Goal: Subscribe to service/newsletter

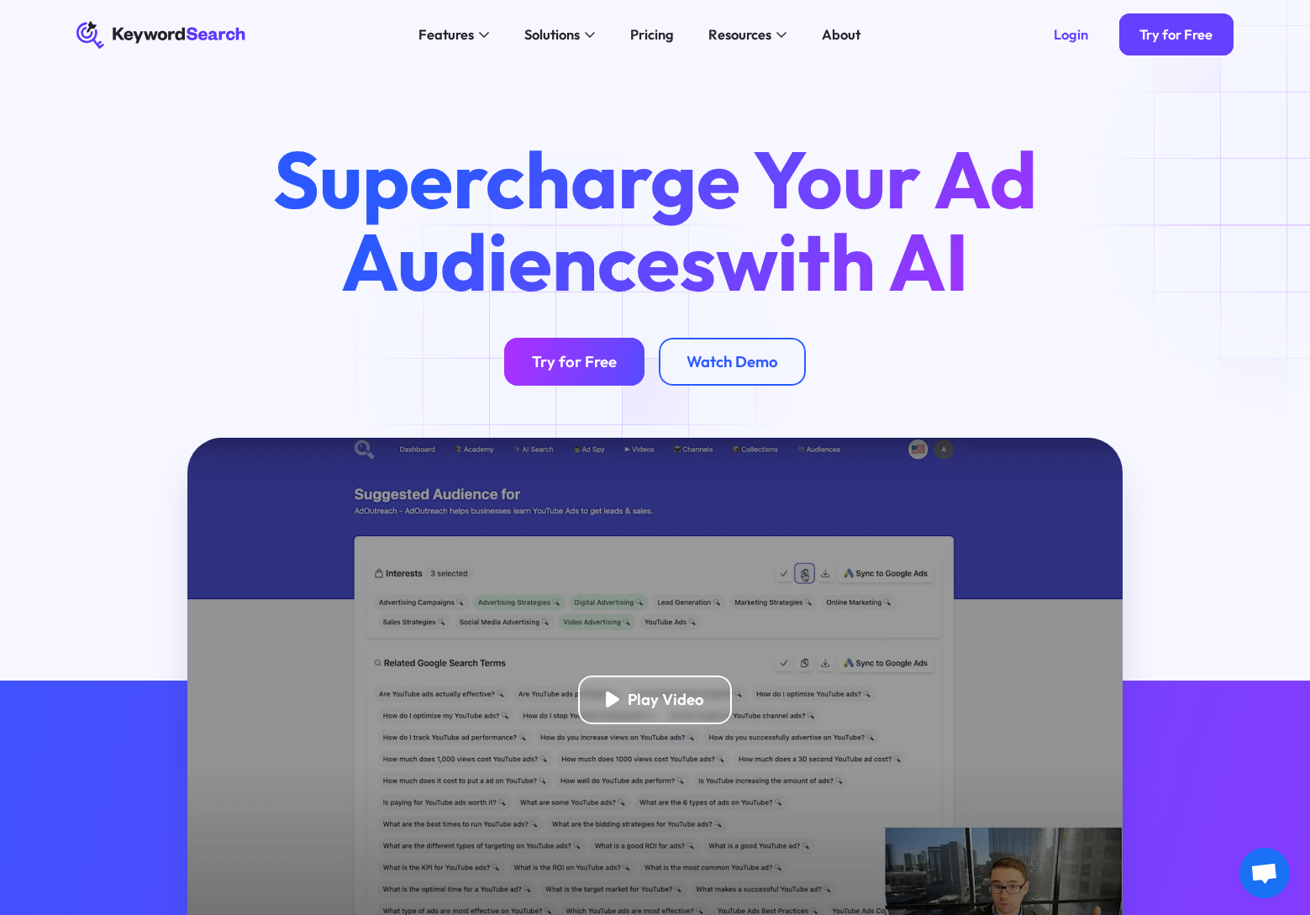
click at [571, 365] on div "Try for Free" at bounding box center [574, 361] width 85 height 19
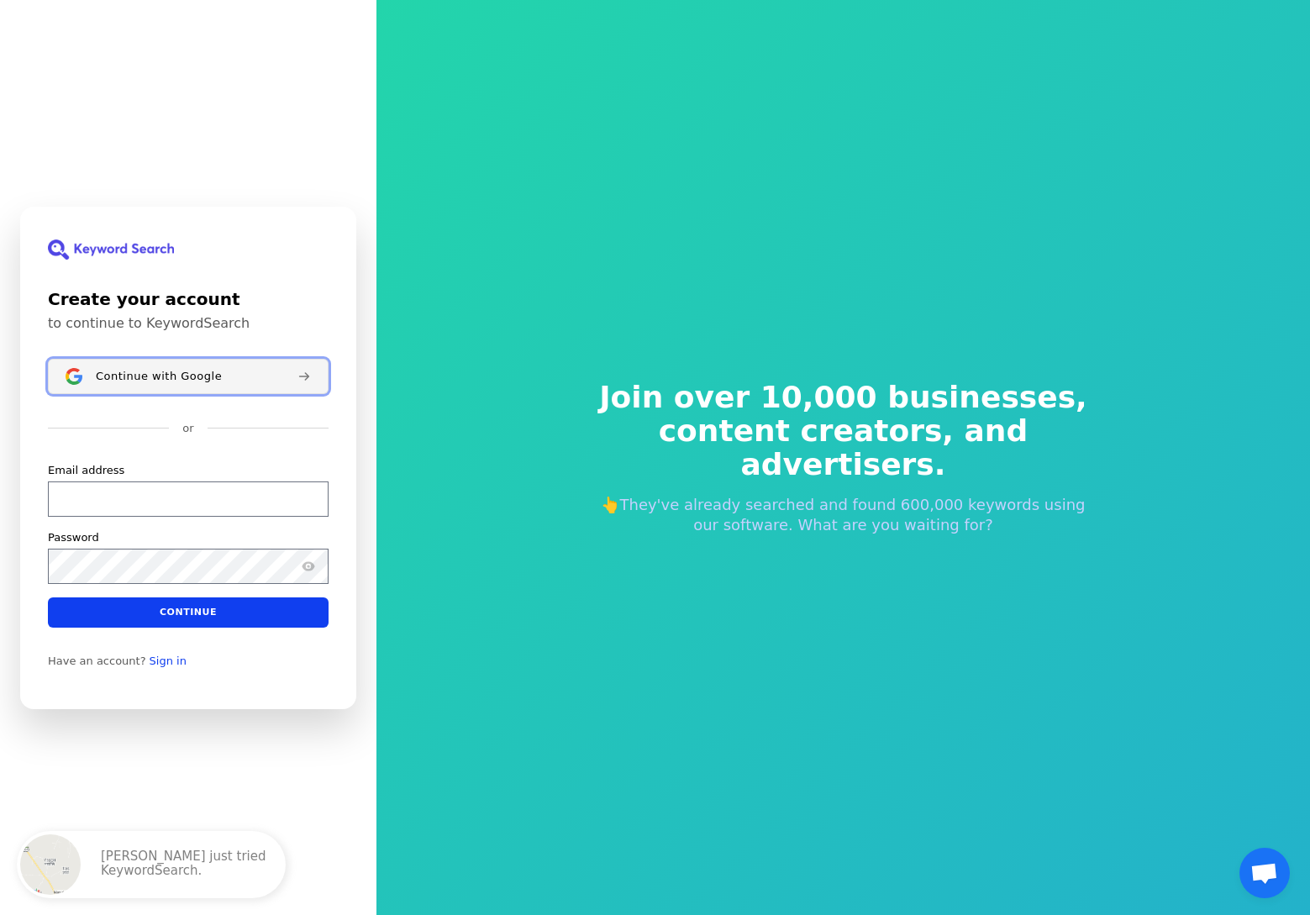
click at [196, 375] on span "Continue with Google" at bounding box center [159, 375] width 126 height 13
